Goal: Information Seeking & Learning: Find specific page/section

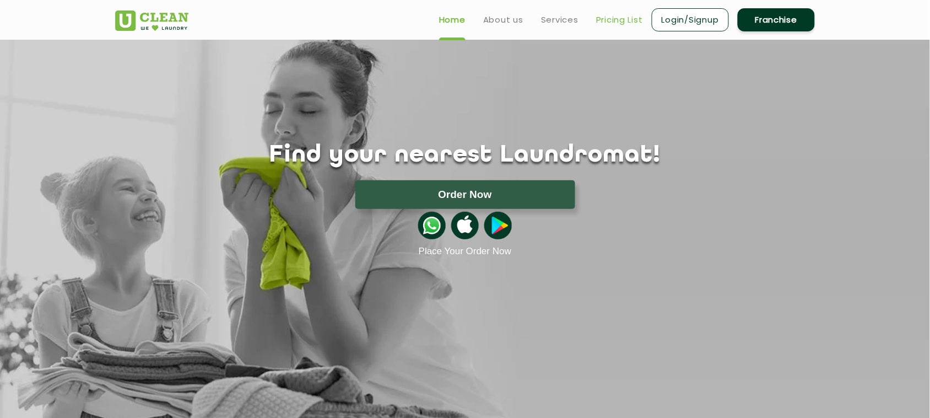
click at [614, 20] on link "Pricing List" at bounding box center [619, 19] width 47 height 13
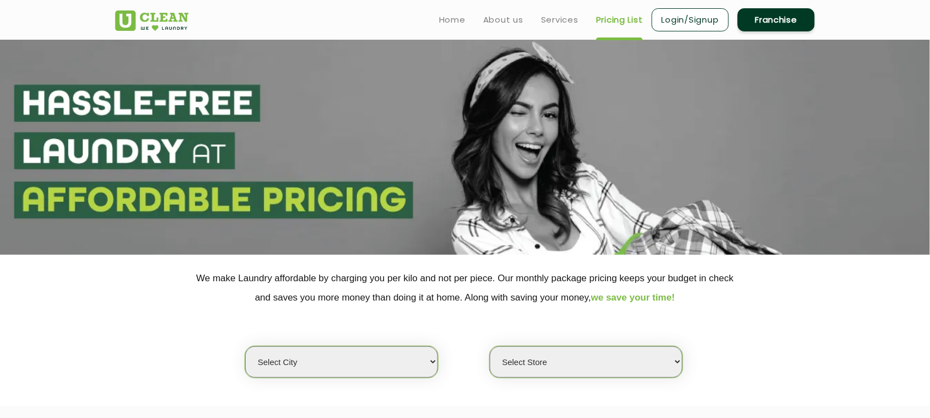
click at [395, 359] on select "Select city Aalo Agartala Agra Ahmedabad Akola Aligarh Alwar - UClean Select Am…" at bounding box center [341, 361] width 193 height 31
click at [417, 360] on select "Select city Aalo Agartala Agra Ahmedabad Akola Aligarh Alwar - UClean Select Am…" at bounding box center [341, 361] width 193 height 31
select select "76"
click at [245, 346] on select "Select city Aalo Agartala Agra Ahmedabad Akola Aligarh Alwar - UClean Select Am…" at bounding box center [341, 361] width 193 height 31
click at [623, 361] on select "Select Store UClean Patia Bhubaneshwar UClean Z1 Apartment Patia UClean Khandag…" at bounding box center [586, 361] width 193 height 31
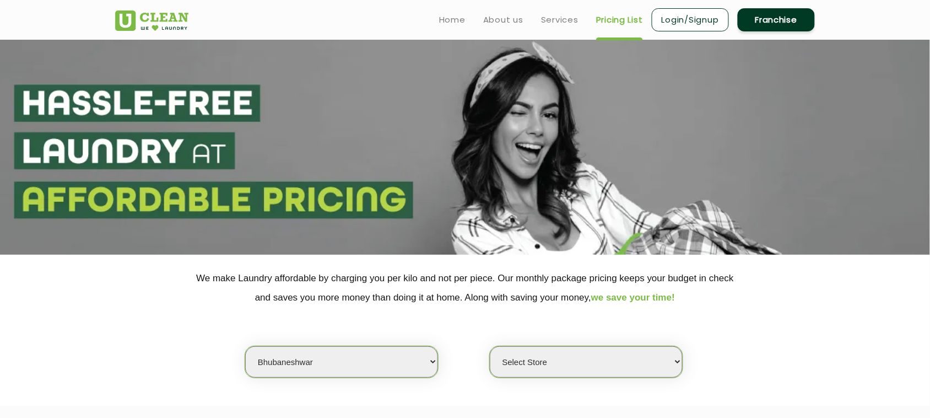
select select "402"
click at [490, 346] on select "Select Store UClean Patia Bhubaneshwar UClean Z1 Apartment Patia UClean Khandag…" at bounding box center [586, 361] width 193 height 31
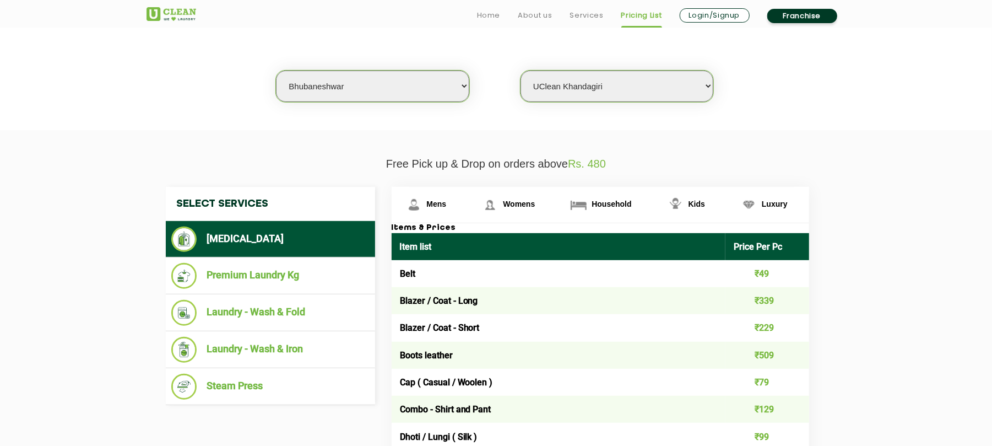
scroll to position [349, 0]
